Goal: Task Accomplishment & Management: Manage account settings

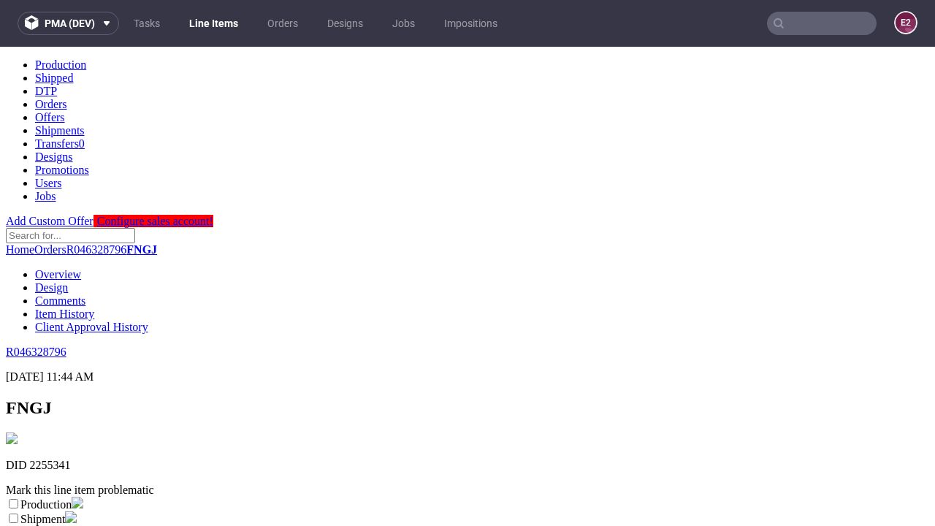
scroll to position [257, 0]
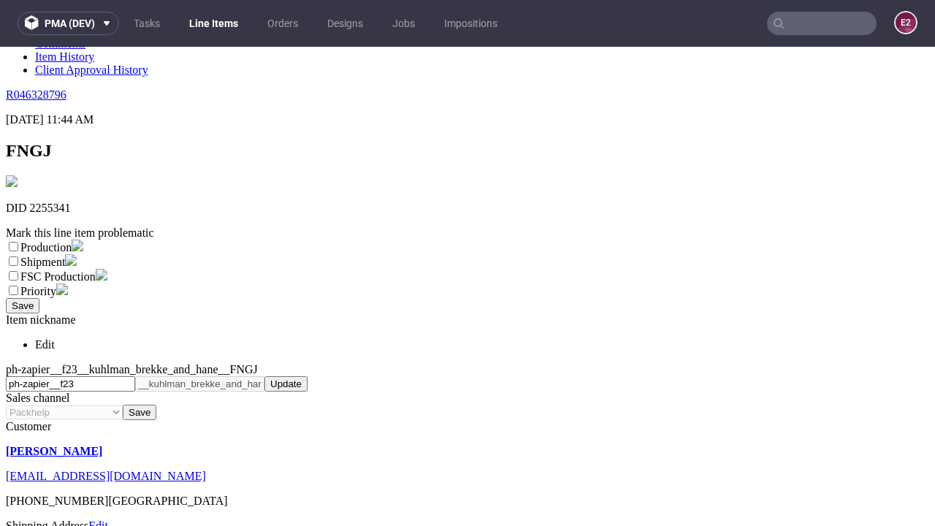
select select "dtp_ca_needed"
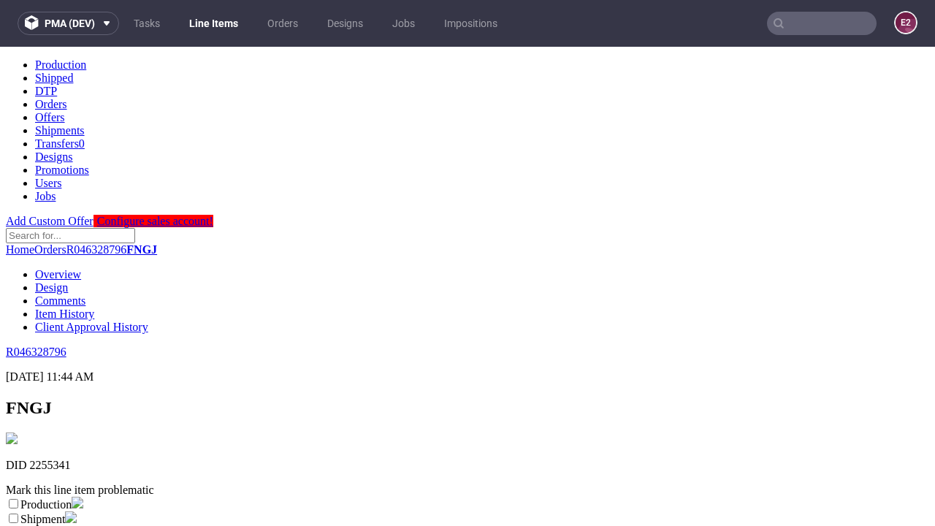
scroll to position [0, 0]
